Goal: Find specific page/section: Find specific page/section

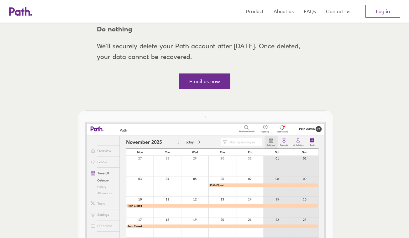
scroll to position [75, 0]
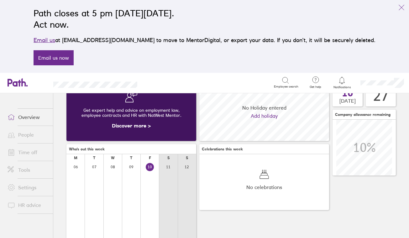
scroll to position [43, 0]
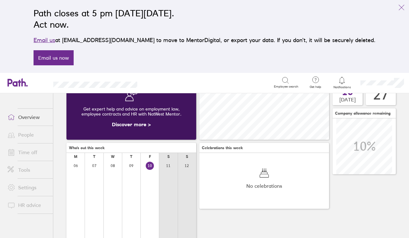
click at [25, 135] on link "People" at bounding box center [28, 134] width 51 height 13
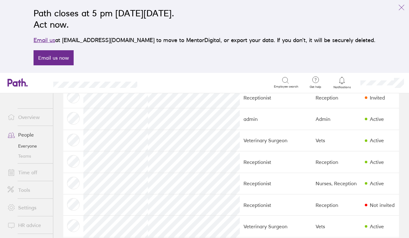
scroll to position [286, 0]
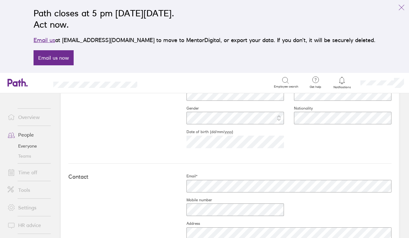
scroll to position [237, 0]
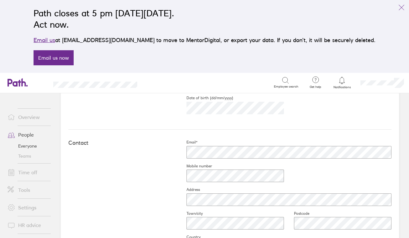
click at [164, 145] on h4 "Contact" at bounding box center [122, 143] width 108 height 7
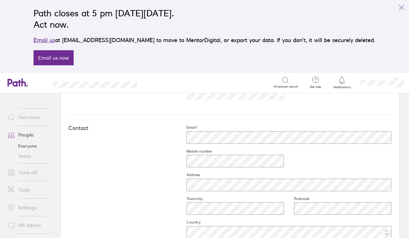
scroll to position [259, 0]
